Goal: Task Accomplishment & Management: Manage account settings

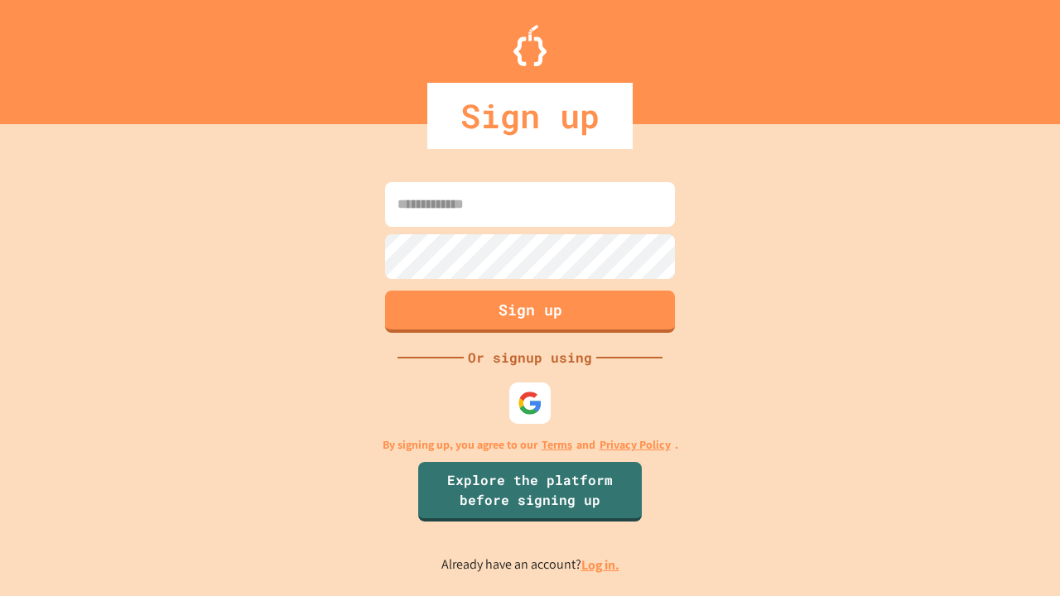
click at [601, 565] on link "Log in." at bounding box center [601, 565] width 38 height 17
